Goal: Navigation & Orientation: Find specific page/section

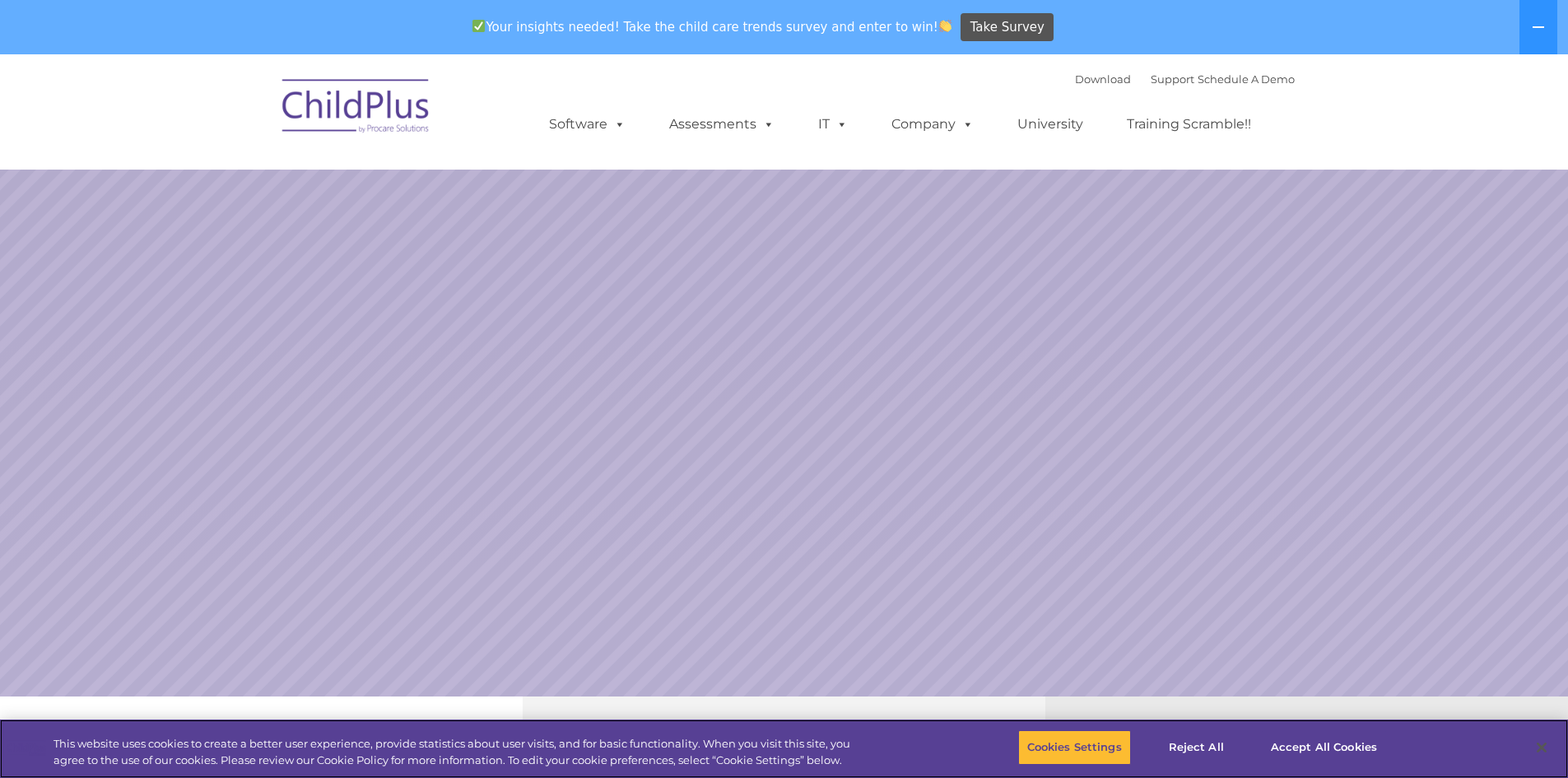
select select "MEDIUM"
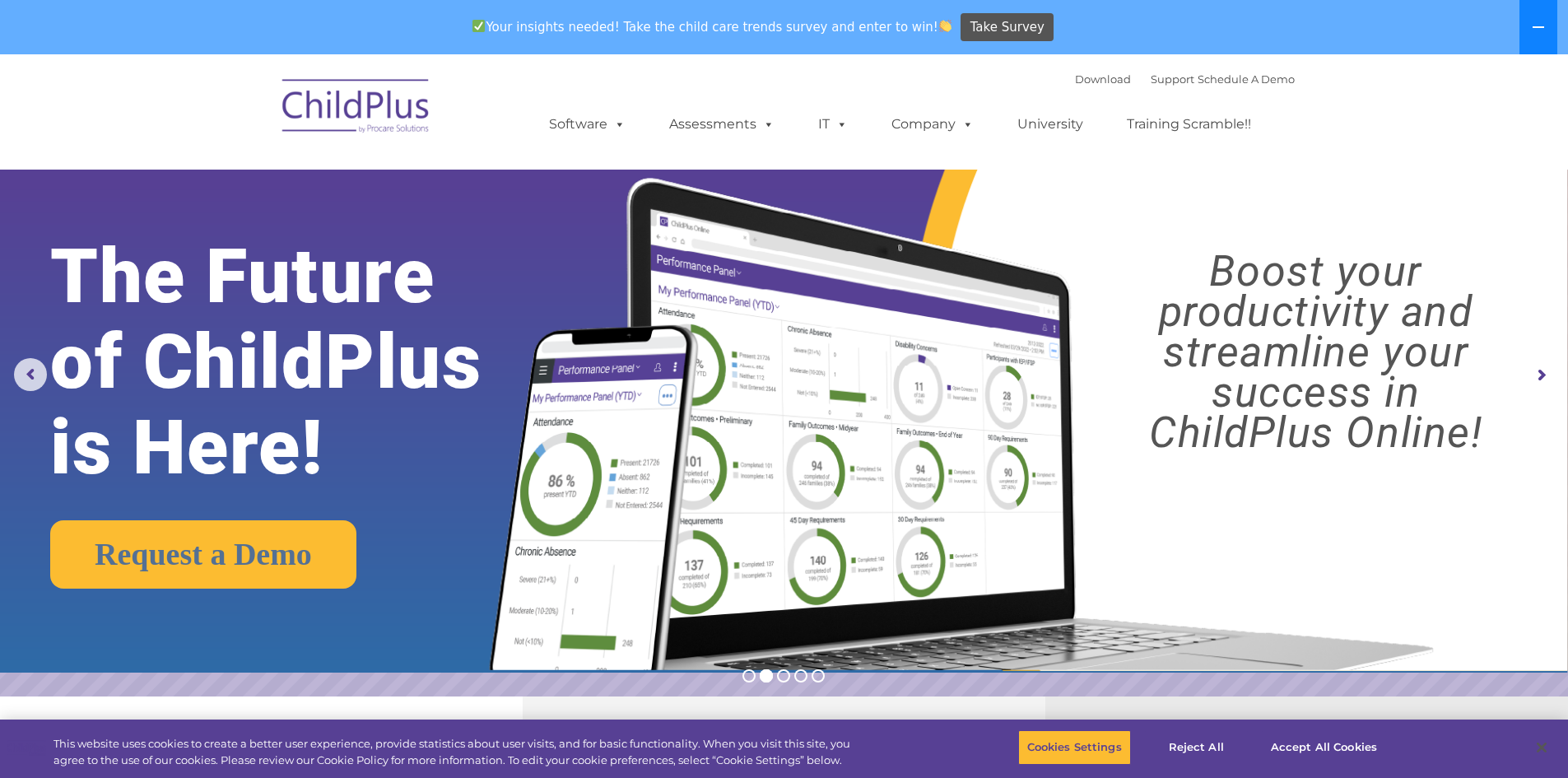
click at [1526, 30] on button at bounding box center [1538, 27] width 38 height 54
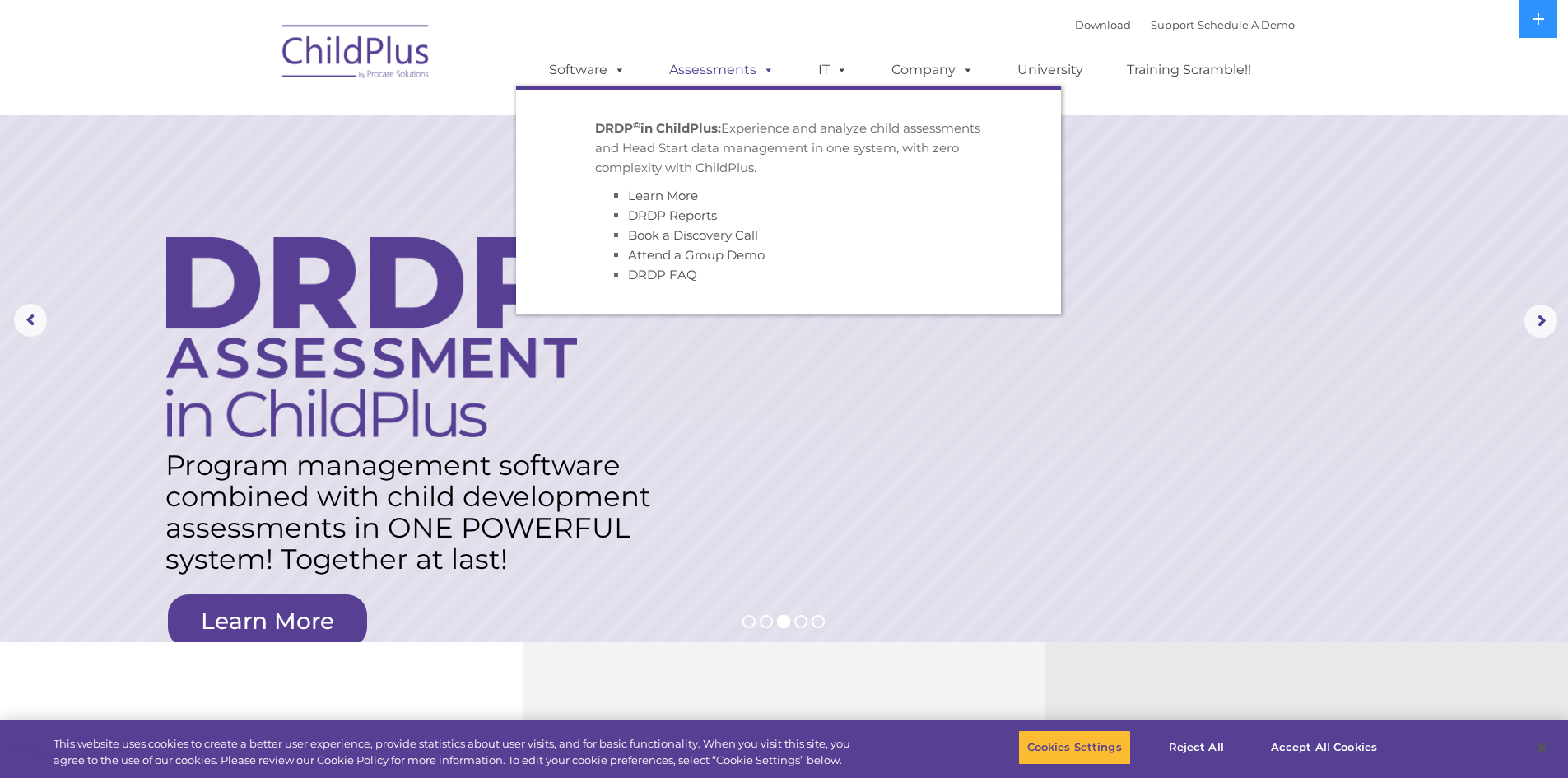
click at [702, 61] on link "Assessments" at bounding box center [722, 70] width 138 height 33
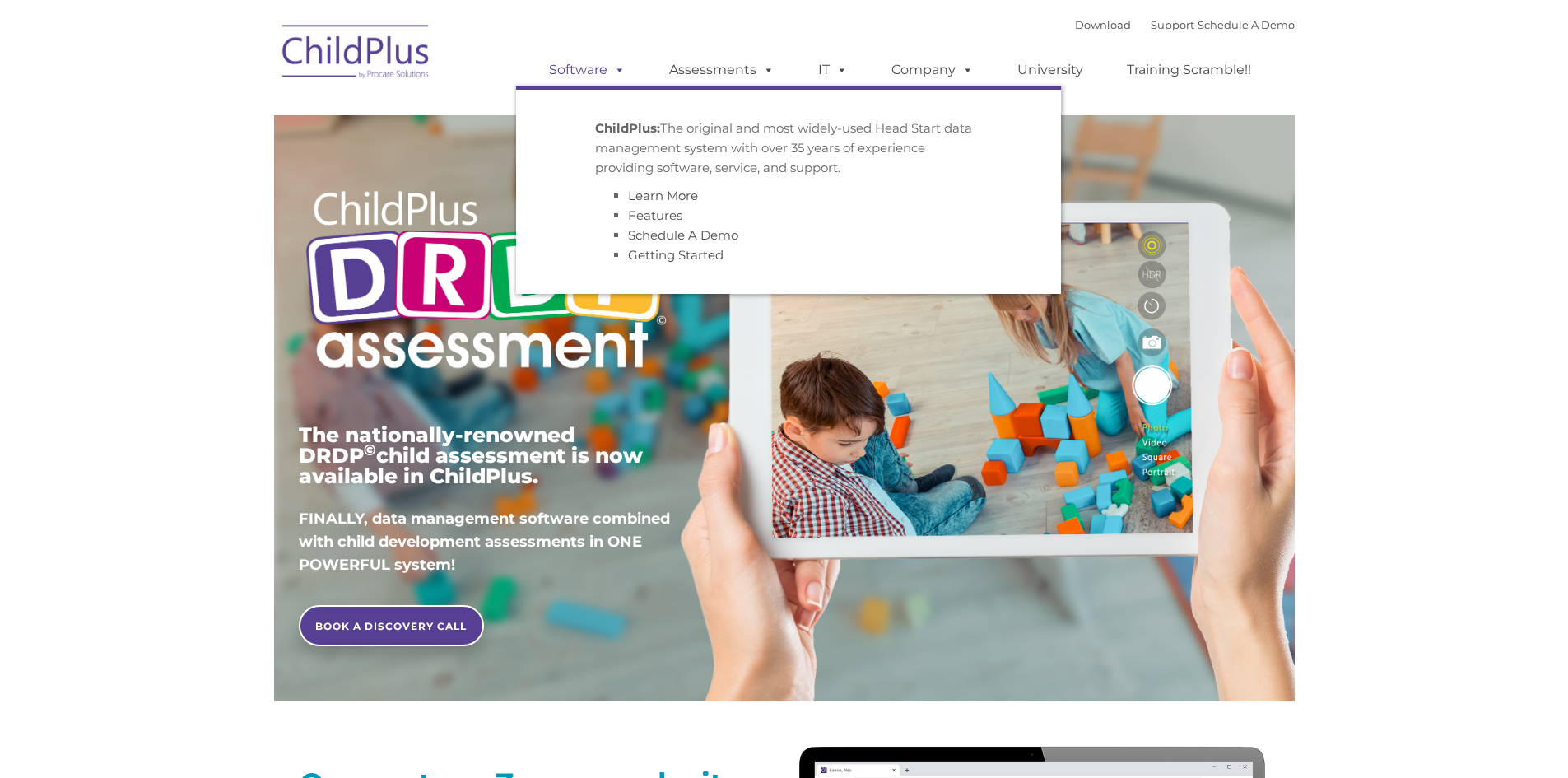
drag, startPoint x: 0, startPoint y: 0, endPoint x: 551, endPoint y: 72, distance: 555.7
click at [552, 70] on ul "Software ChildPlus: The original and most widely-used Head Start data managemen…" at bounding box center [904, 70] width 778 height 66
type input ""
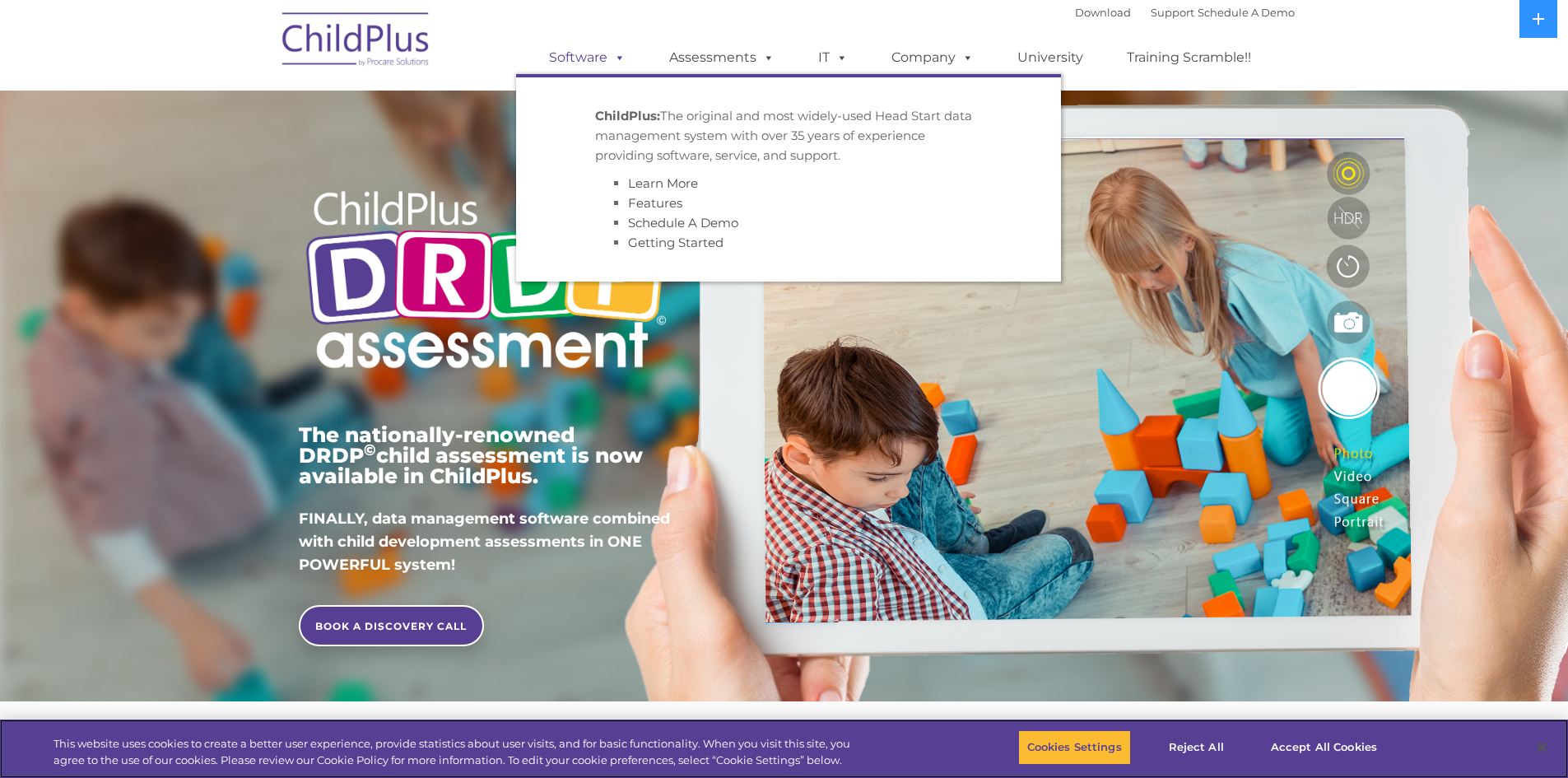
click at [564, 57] on link "Software" at bounding box center [587, 57] width 110 height 33
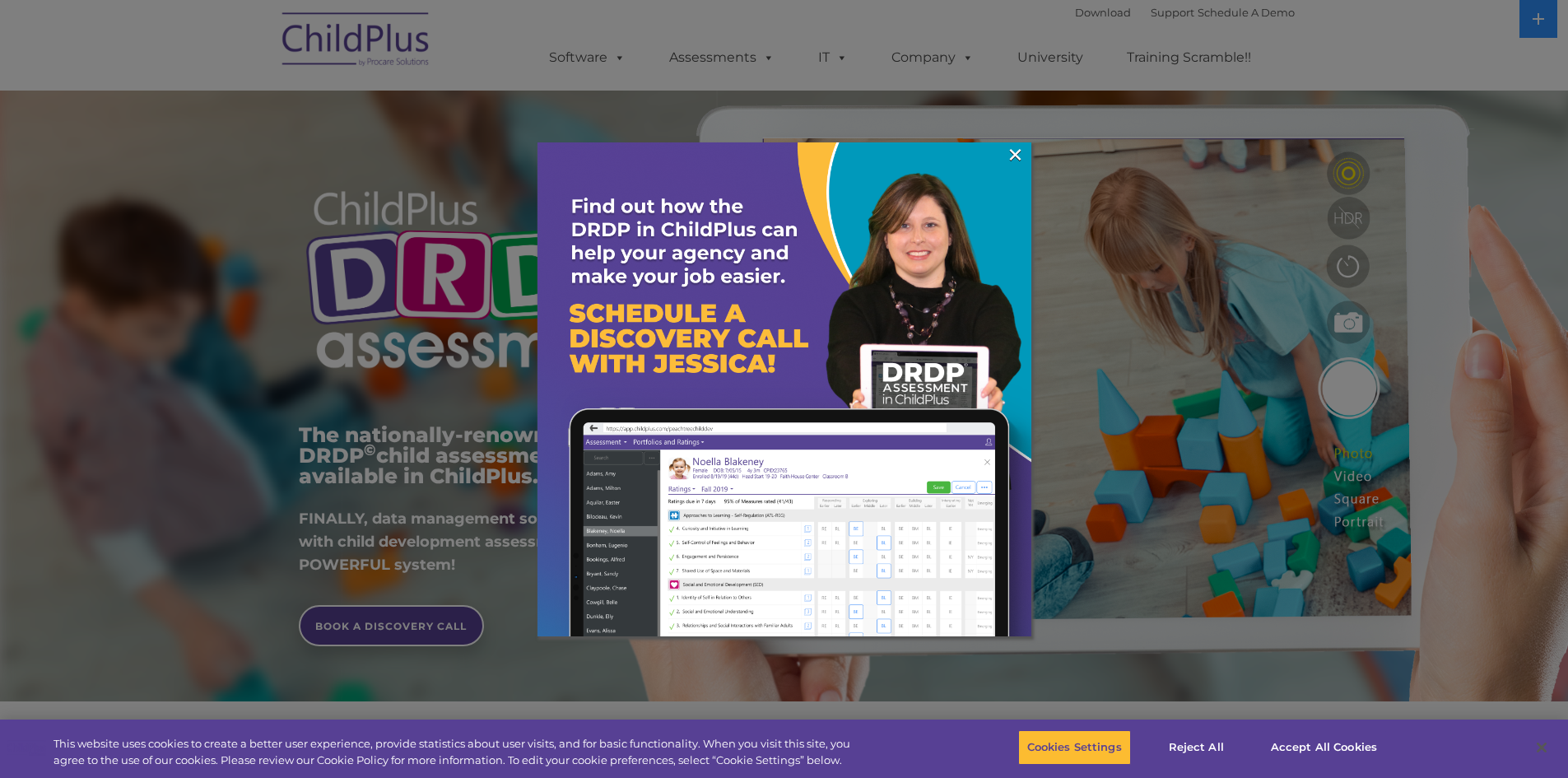
click at [998, 143] on img at bounding box center [784, 389] width 494 height 493
